Goal: Communication & Community: Answer question/provide support

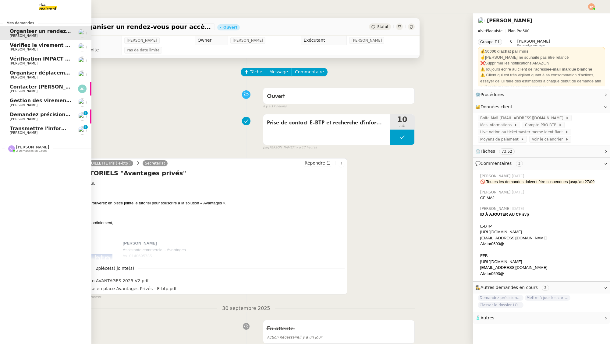
click at [18, 129] on span "Transmettre l'information du RDV à [PERSON_NAME]" at bounding box center [82, 129] width 145 height 6
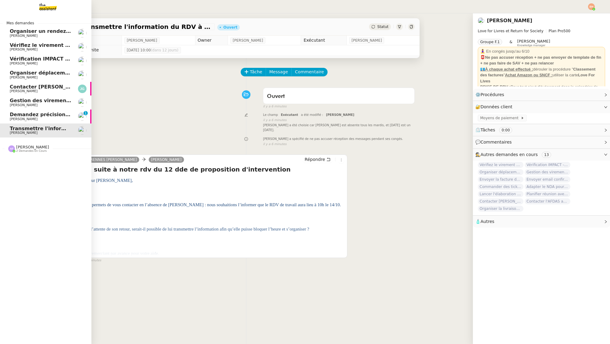
click at [26, 118] on span "[PERSON_NAME]" at bounding box center [24, 119] width 28 height 4
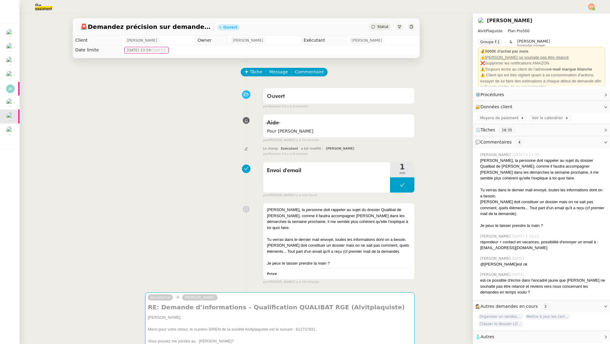
scroll to position [4, 0]
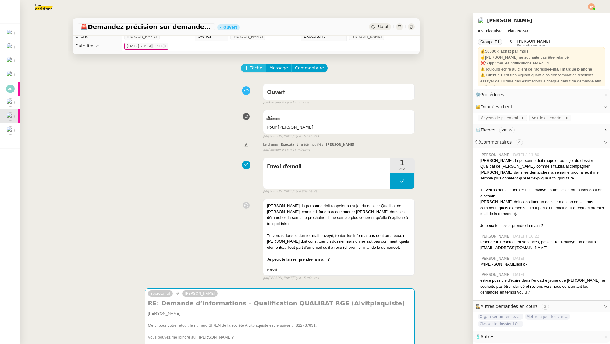
click at [250, 68] on span "Tâche" at bounding box center [256, 68] width 12 height 7
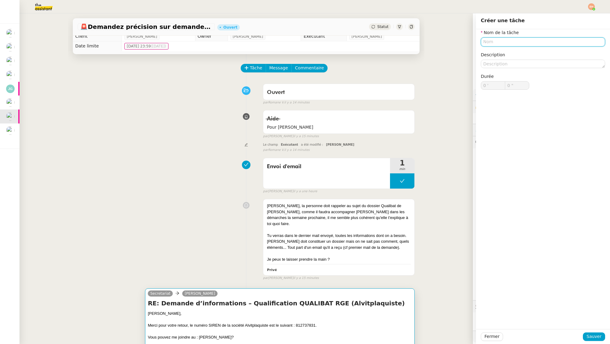
drag, startPoint x: 148, startPoint y: 107, endPoint x: 291, endPoint y: 298, distance: 238.9
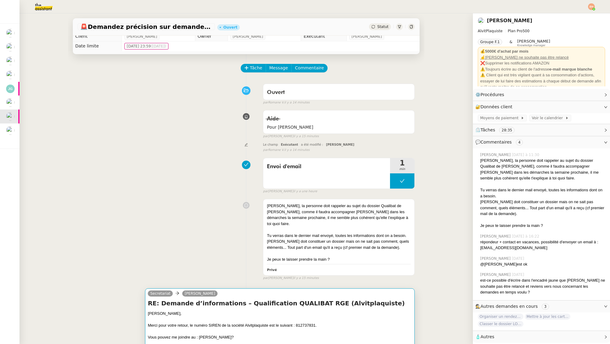
click at [293, 299] on h4 "RE: Demande d’informations – Qualification QUALIBAT RGE (Alvitplaquiste)" at bounding box center [280, 303] width 264 height 9
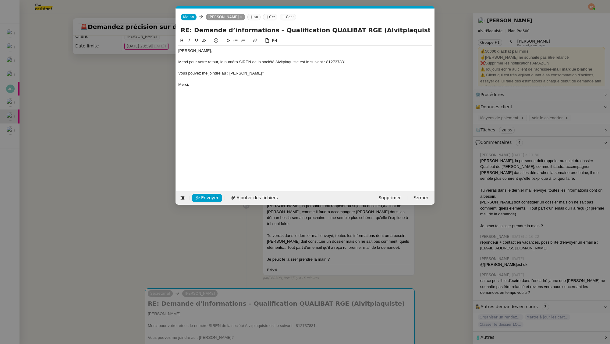
scroll to position [0, 13]
drag, startPoint x: 230, startPoint y: 74, endPoint x: 259, endPoint y: 74, distance: 29.2
click at [259, 74] on div "Vous pouvez me joindre au : [PERSON_NAME]?" at bounding box center [305, 73] width 254 height 5
click at [113, 128] on nz-modal-container "Service TA - VOYAGE - PROPOSITION GLOBALE A utiliser dans le cadre de propositi…" at bounding box center [305, 172] width 610 height 344
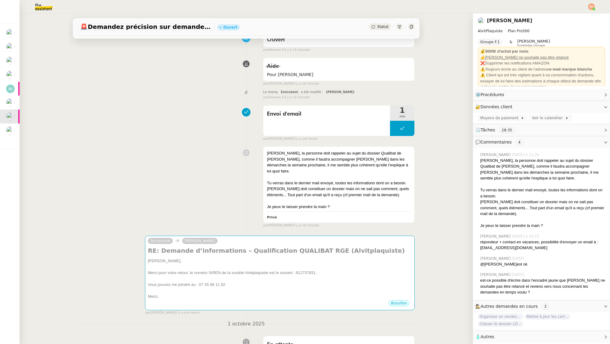
scroll to position [59, 0]
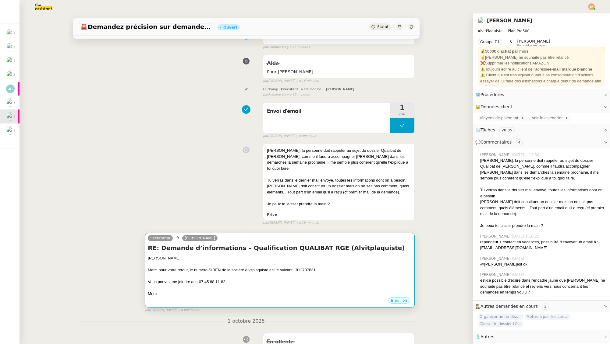
click at [259, 262] on div at bounding box center [280, 265] width 264 height 6
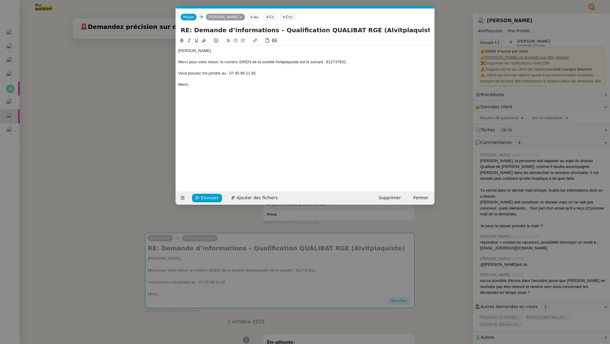
scroll to position [0, 13]
click at [207, 197] on span "Envoyer" at bounding box center [209, 198] width 17 height 7
click at [264, 73] on div "Vous pouvez me joindre au : 07 45 88 11 82" at bounding box center [305, 73] width 254 height 5
click at [206, 190] on nz-upload at bounding box center [305, 188] width 259 height 7
click at [205, 194] on button "Envoyer" at bounding box center [207, 198] width 30 height 9
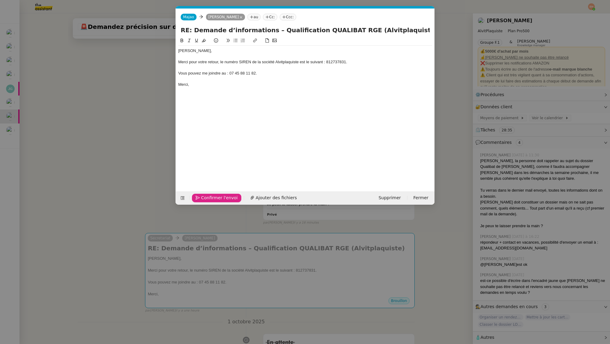
click at [205, 196] on span "Confirmer l'envoi" at bounding box center [219, 198] width 37 height 7
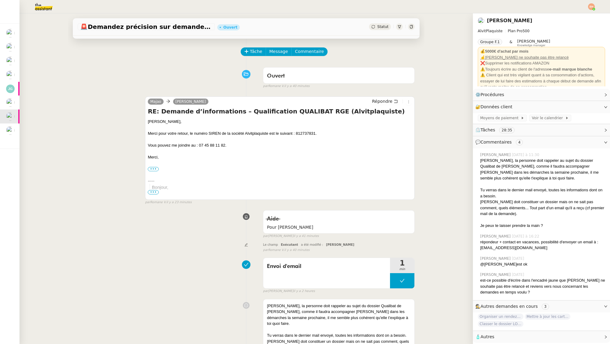
scroll to position [0, 0]
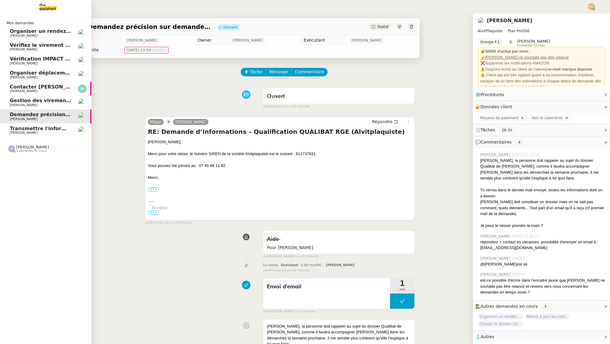
click at [35, 129] on span "Transmettre l'information du RDV à [PERSON_NAME]" at bounding box center [82, 129] width 145 height 6
